Goal: Check status: Check status

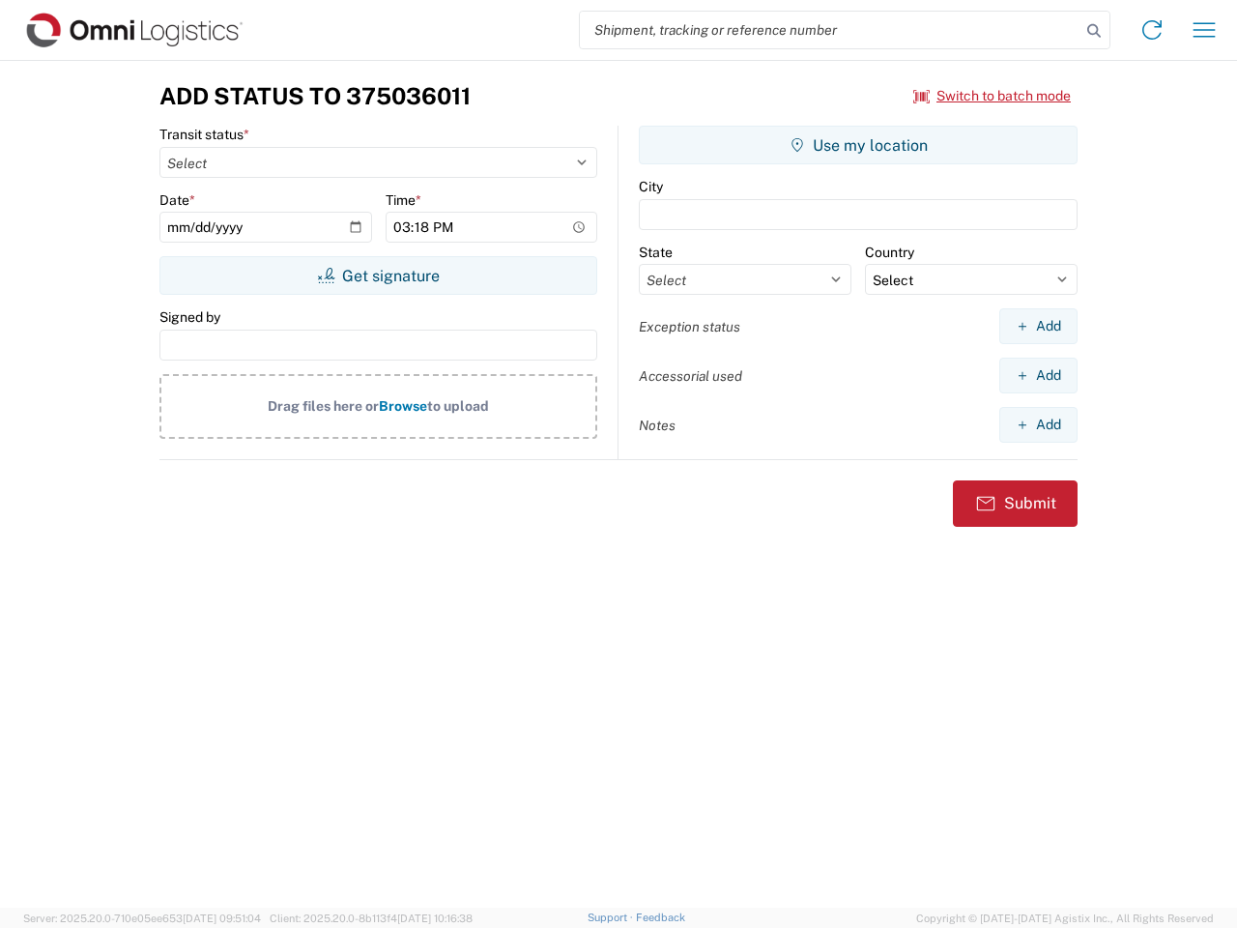
click at [830, 30] on input "search" at bounding box center [830, 30] width 501 height 37
click at [1094, 31] on icon at bounding box center [1094, 30] width 27 height 27
click at [1152, 30] on icon at bounding box center [1152, 29] width 31 height 31
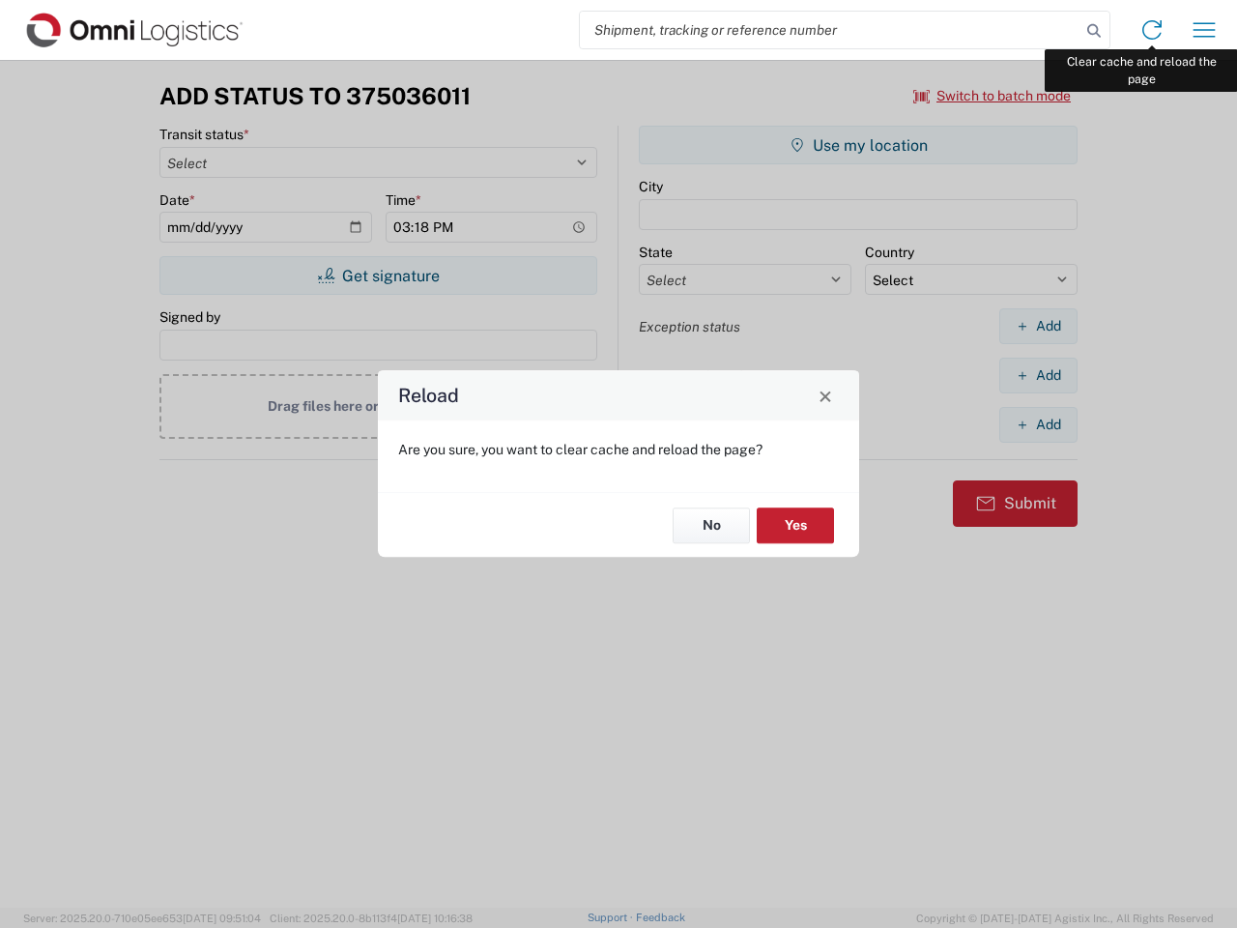
click at [1204, 30] on div "Reload Are you sure, you want to clear cache and reload the page? No Yes" at bounding box center [618, 464] width 1237 height 928
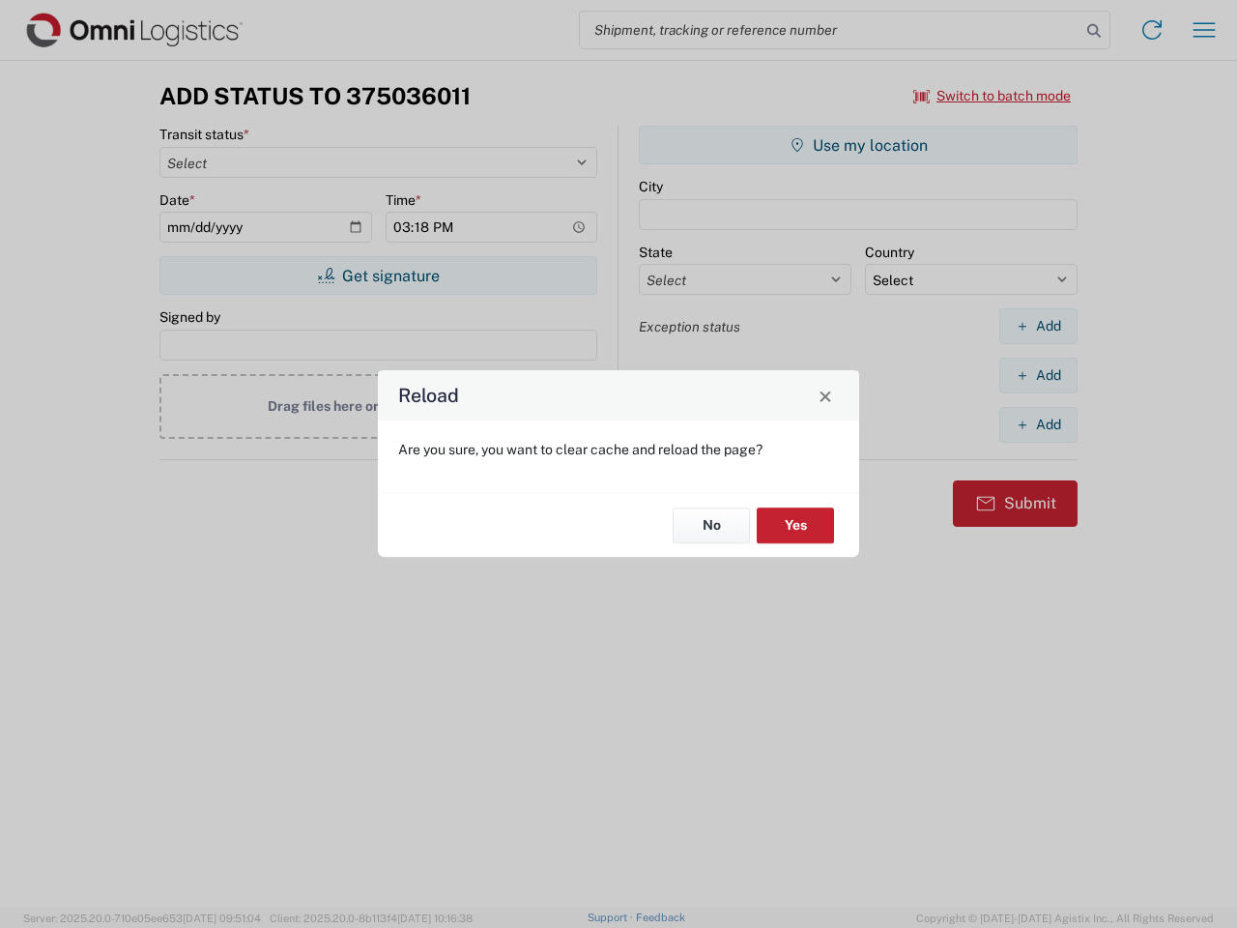
click at [993, 96] on div "Reload Are you sure, you want to clear cache and reload the page? No Yes" at bounding box center [618, 464] width 1237 height 928
click at [378, 275] on div "Reload Are you sure, you want to clear cache and reload the page? No Yes" at bounding box center [618, 464] width 1237 height 928
click at [858, 145] on div "Reload Are you sure, you want to clear cache and reload the page? No Yes" at bounding box center [618, 464] width 1237 height 928
click at [1038, 326] on div "Reload Are you sure, you want to clear cache and reload the page? No Yes" at bounding box center [618, 464] width 1237 height 928
click at [1038, 375] on div "Reload Are you sure, you want to clear cache and reload the page? No Yes" at bounding box center [618, 464] width 1237 height 928
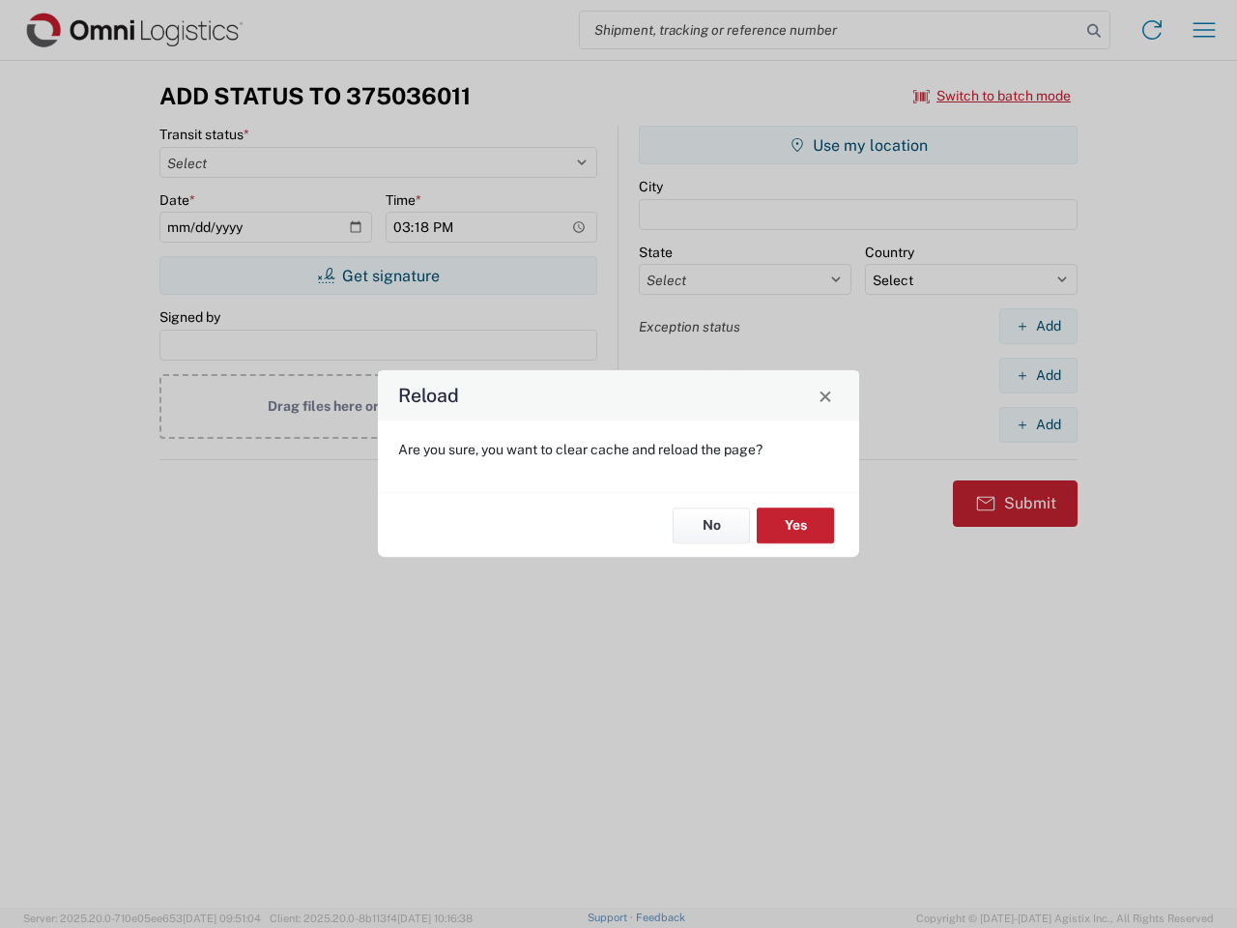
click at [1038, 424] on div "Reload Are you sure, you want to clear cache and reload the page? No Yes" at bounding box center [618, 464] width 1237 height 928
